Goal: Information Seeking & Learning: Learn about a topic

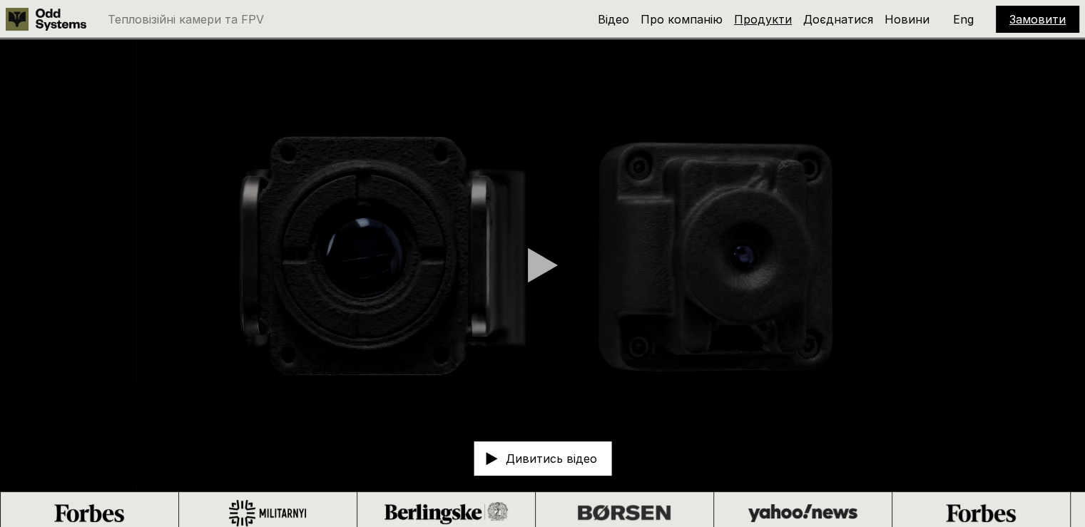
click at [770, 18] on link "Продукти" at bounding box center [763, 19] width 58 height 14
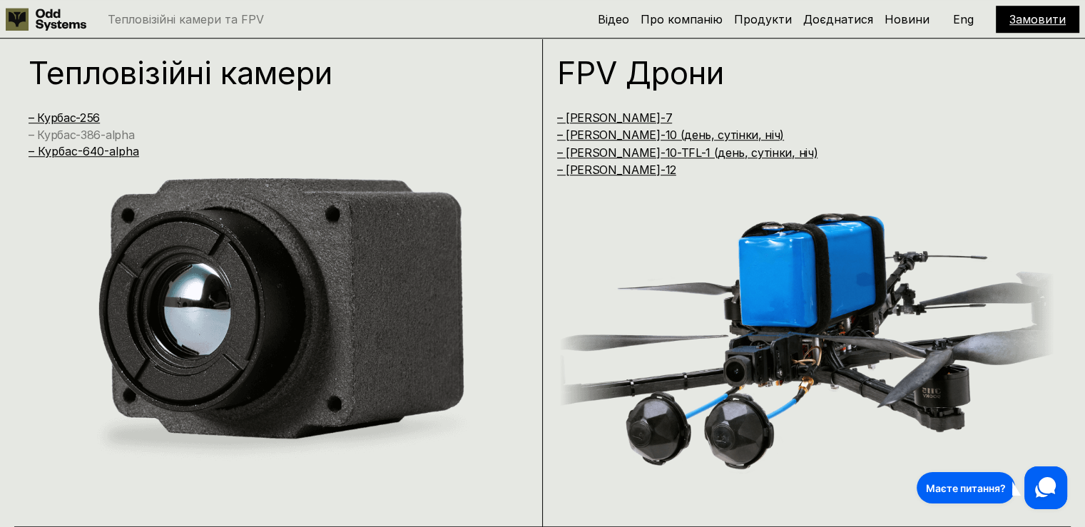
click at [76, 134] on link "– Курбас-386-alpha" at bounding box center [82, 135] width 106 height 14
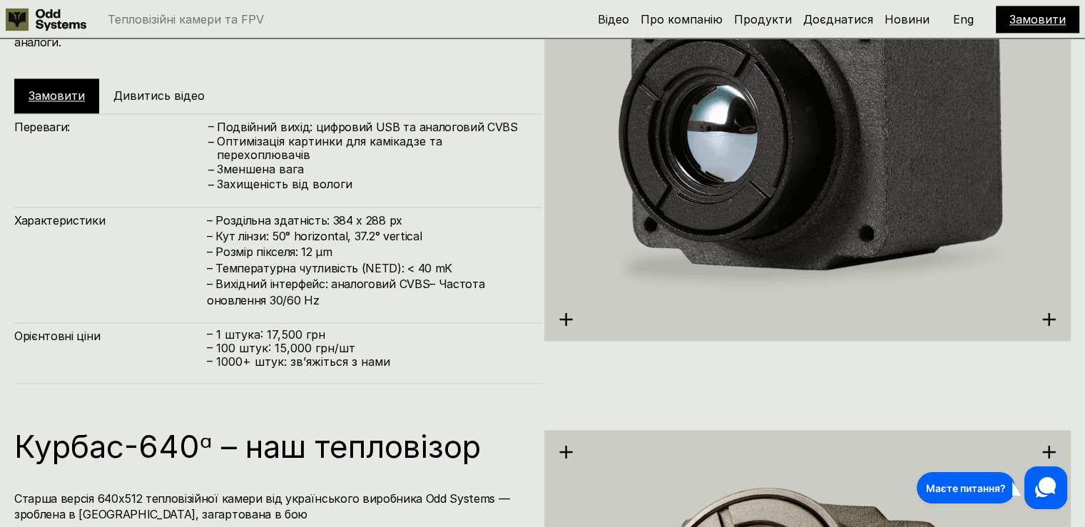
scroll to position [2188, 0]
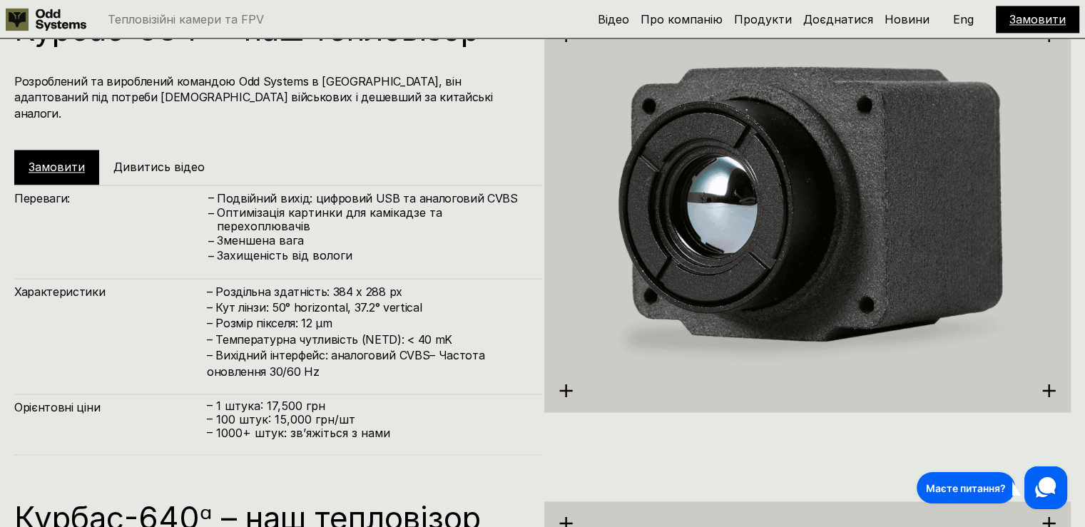
click at [56, 160] on link "Замовити" at bounding box center [57, 167] width 56 height 14
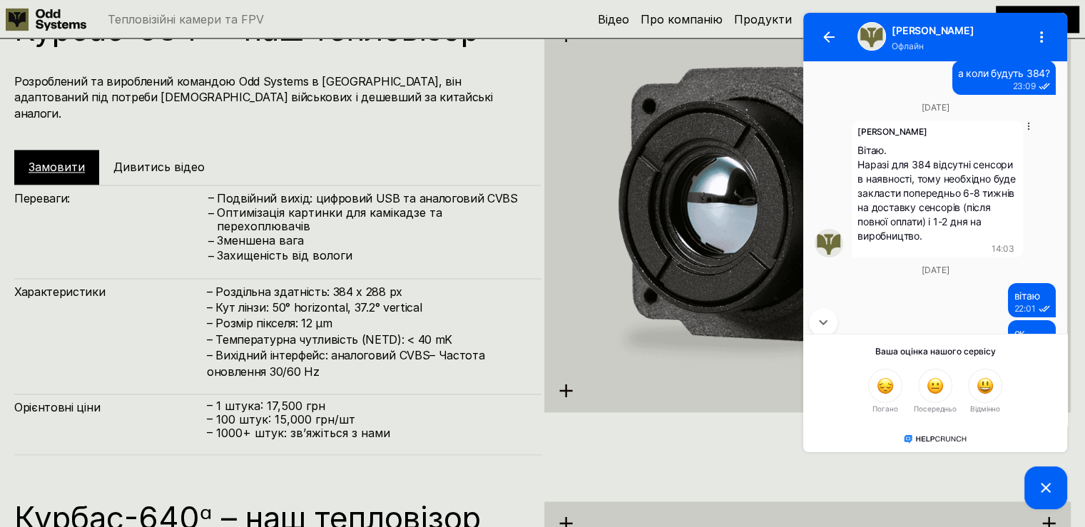
scroll to position [0, 0]
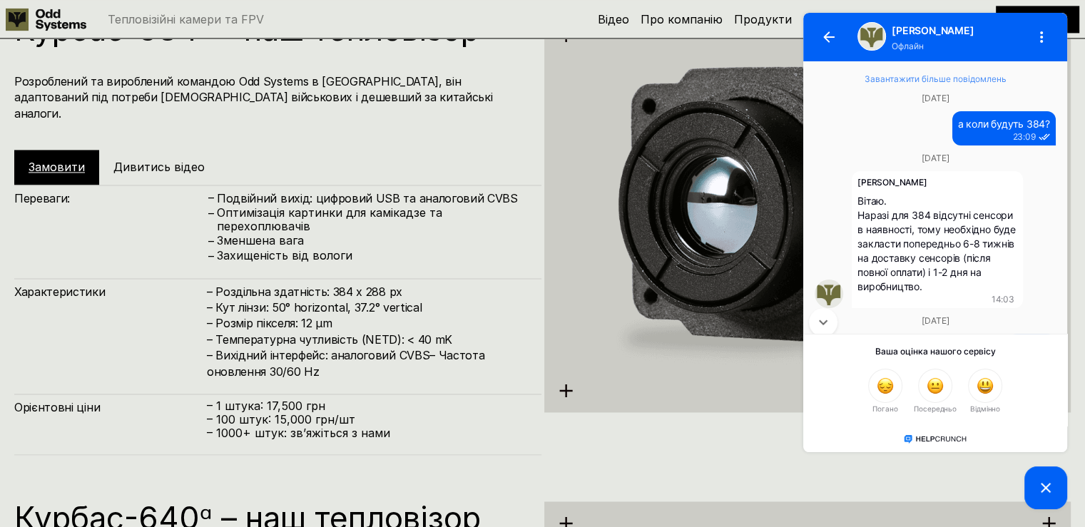
click at [927, 74] on link "Завантажити більше повідомлень" at bounding box center [935, 73] width 241 height 24
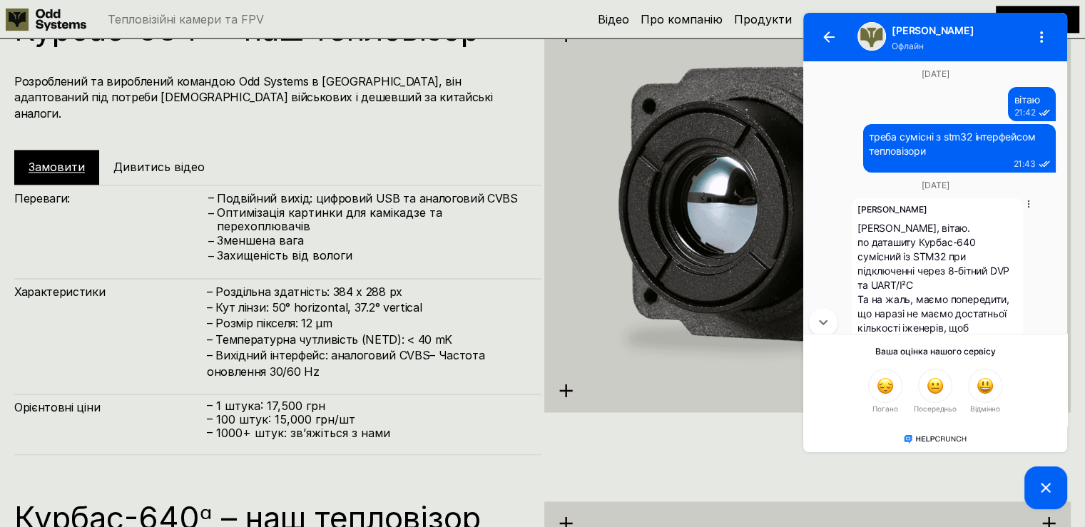
scroll to position [71, 0]
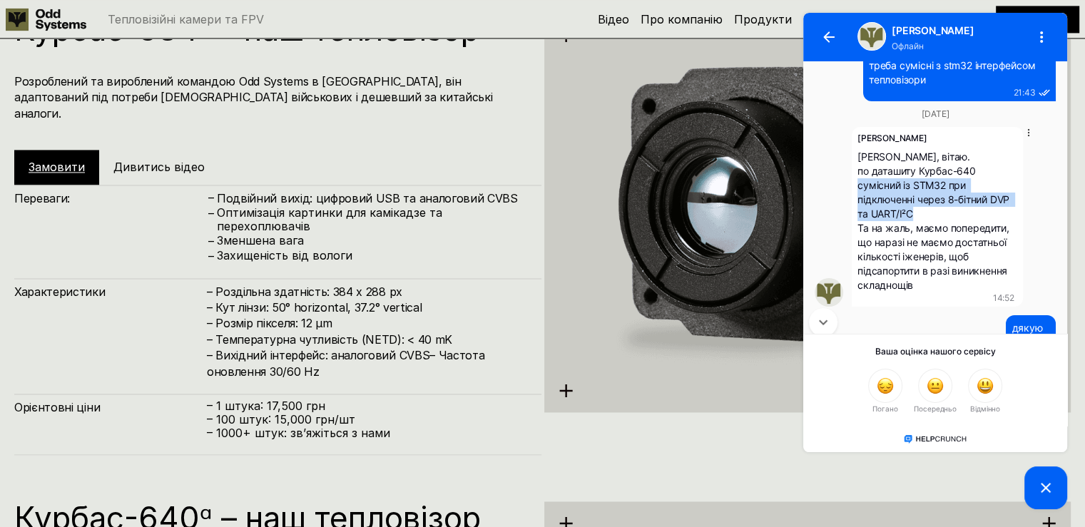
drag, startPoint x: 858, startPoint y: 183, endPoint x: 952, endPoint y: 214, distance: 98.6
click at [952, 214] on div "[PERSON_NAME], вітаю. по даташиту Курбас-640 сумісний із STM32 при підключенні …" at bounding box center [937, 221] width 160 height 143
copy span "сумісний із STM32 при підключенні через 8-бітний DVP та UART/I²C"
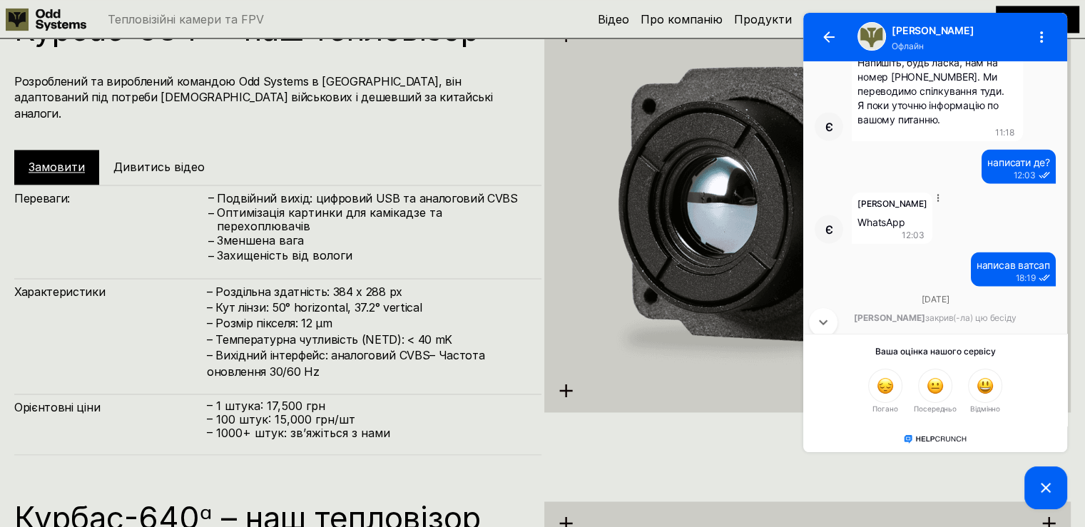
scroll to position [3033, 0]
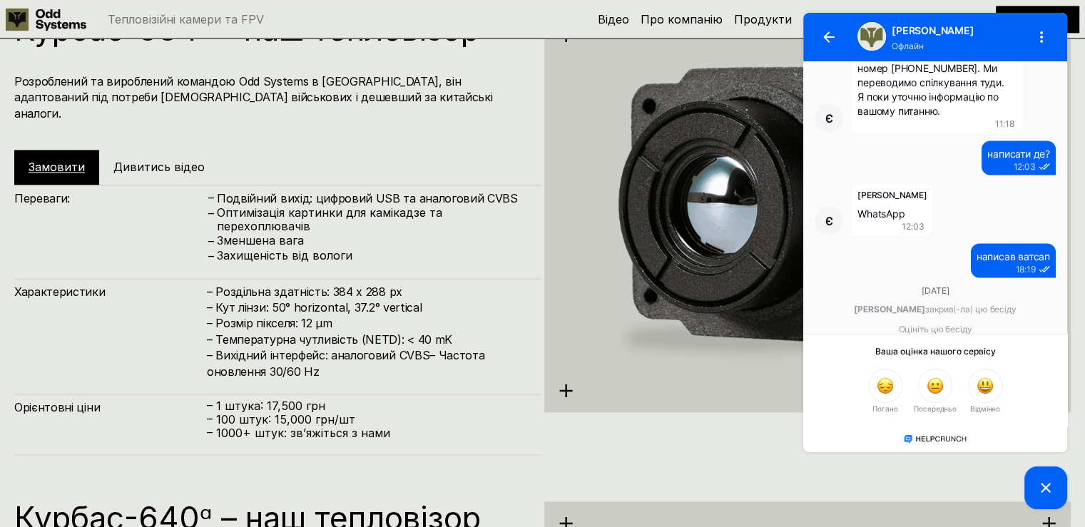
click at [509, 249] on p "Захищеність від вологи" at bounding box center [372, 256] width 310 height 14
click at [826, 31] on icon "button" at bounding box center [828, 36] width 11 height 11
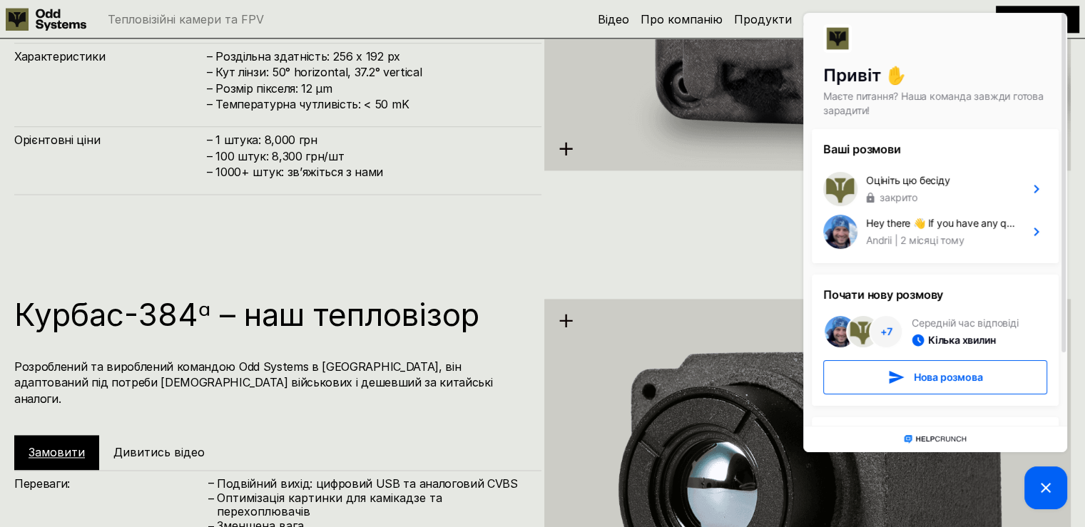
scroll to position [2188, 0]
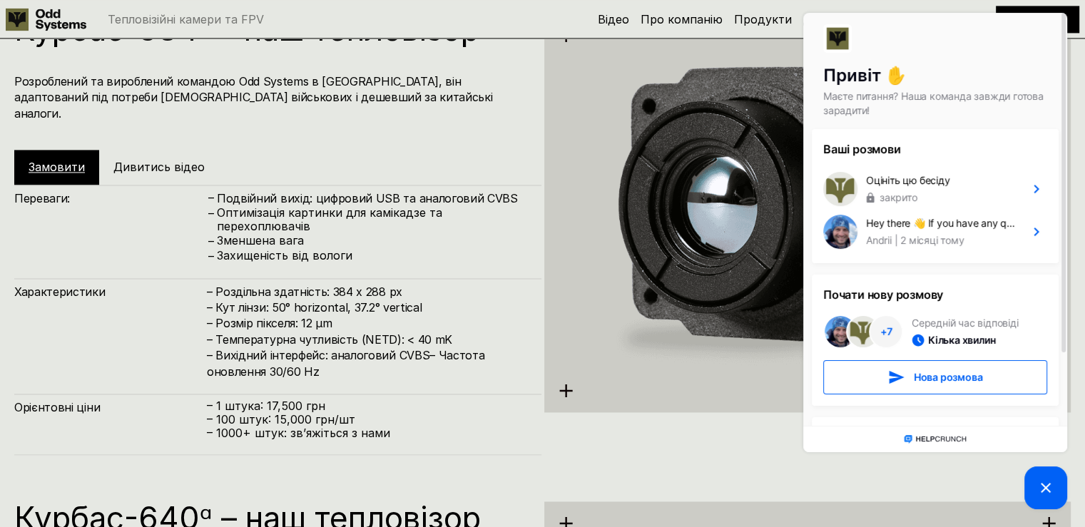
click at [471, 249] on p "Захищеність від вологи" at bounding box center [372, 256] width 310 height 14
click at [529, 133] on div "Курбас-384ᵅ – наш тепловізор Розроблений та вироблений командою Odd Systems в […" at bounding box center [277, 99] width 527 height 171
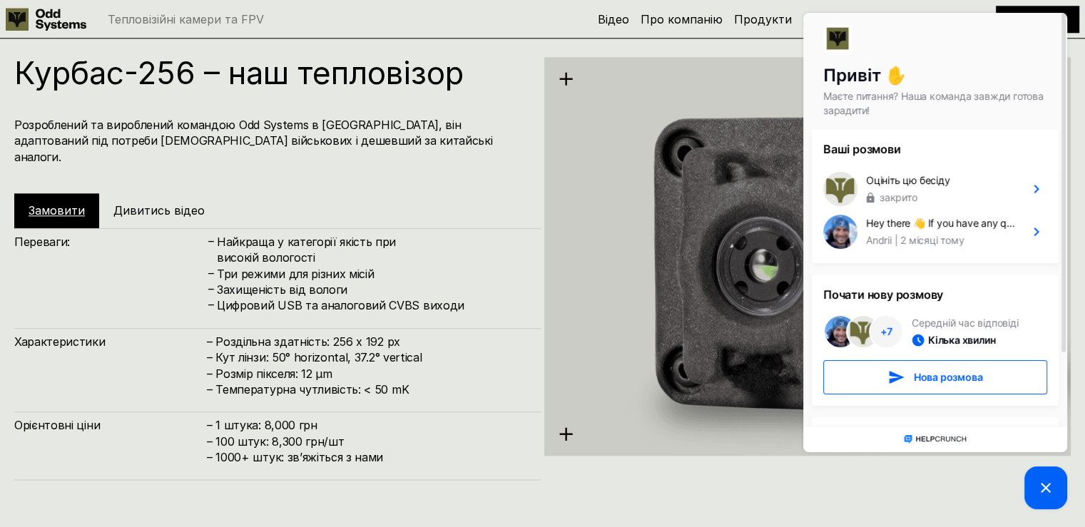
scroll to position [975, 0]
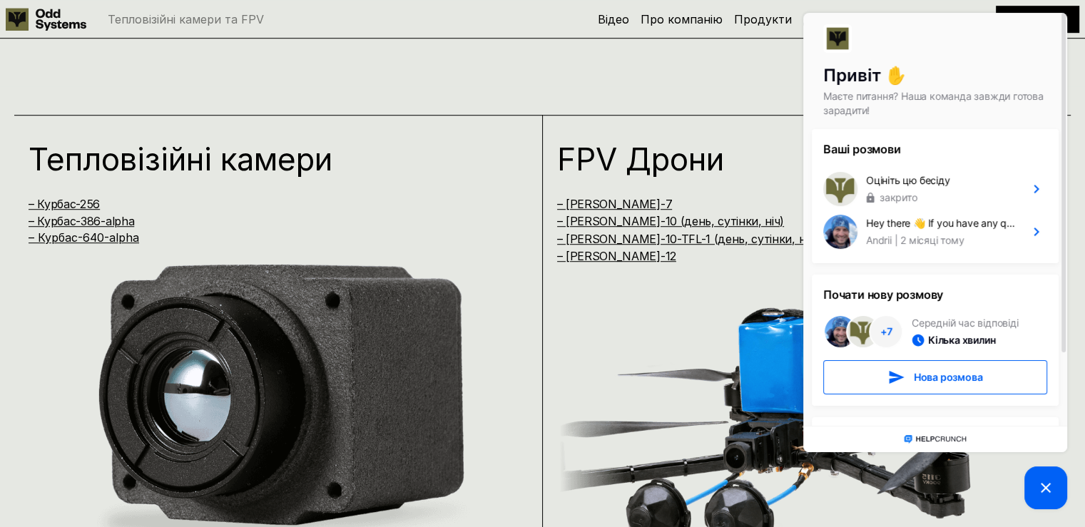
click at [1031, 481] on picture at bounding box center [1045, 487] width 43 height 43
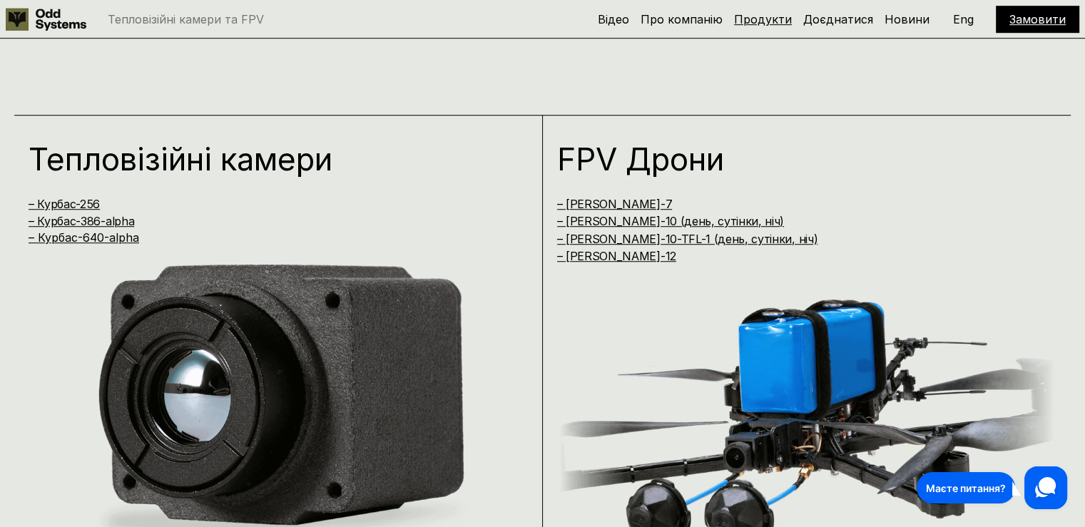
click at [758, 16] on link "Продукти" at bounding box center [763, 19] width 58 height 14
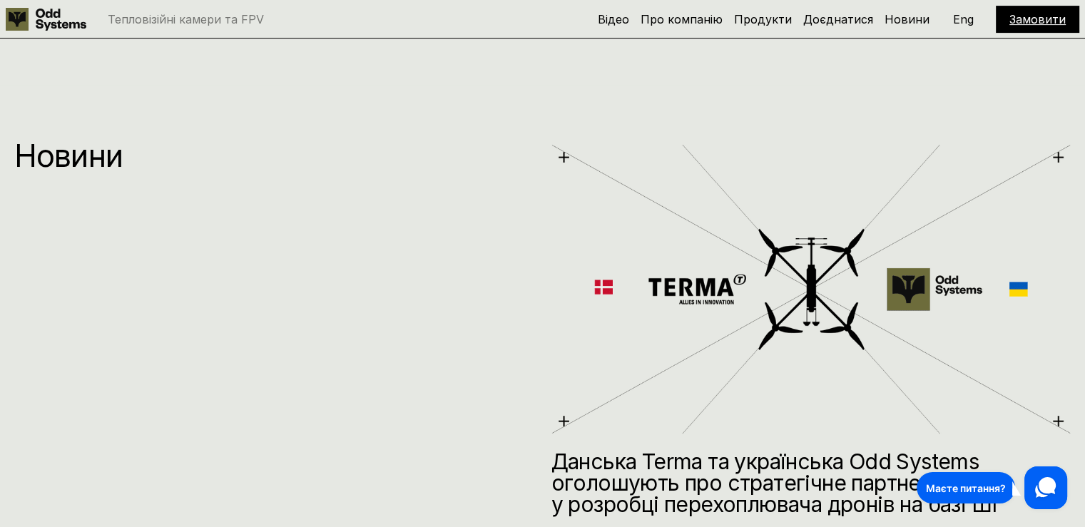
scroll to position [6510, 0]
